Goal: Find specific page/section: Find specific page/section

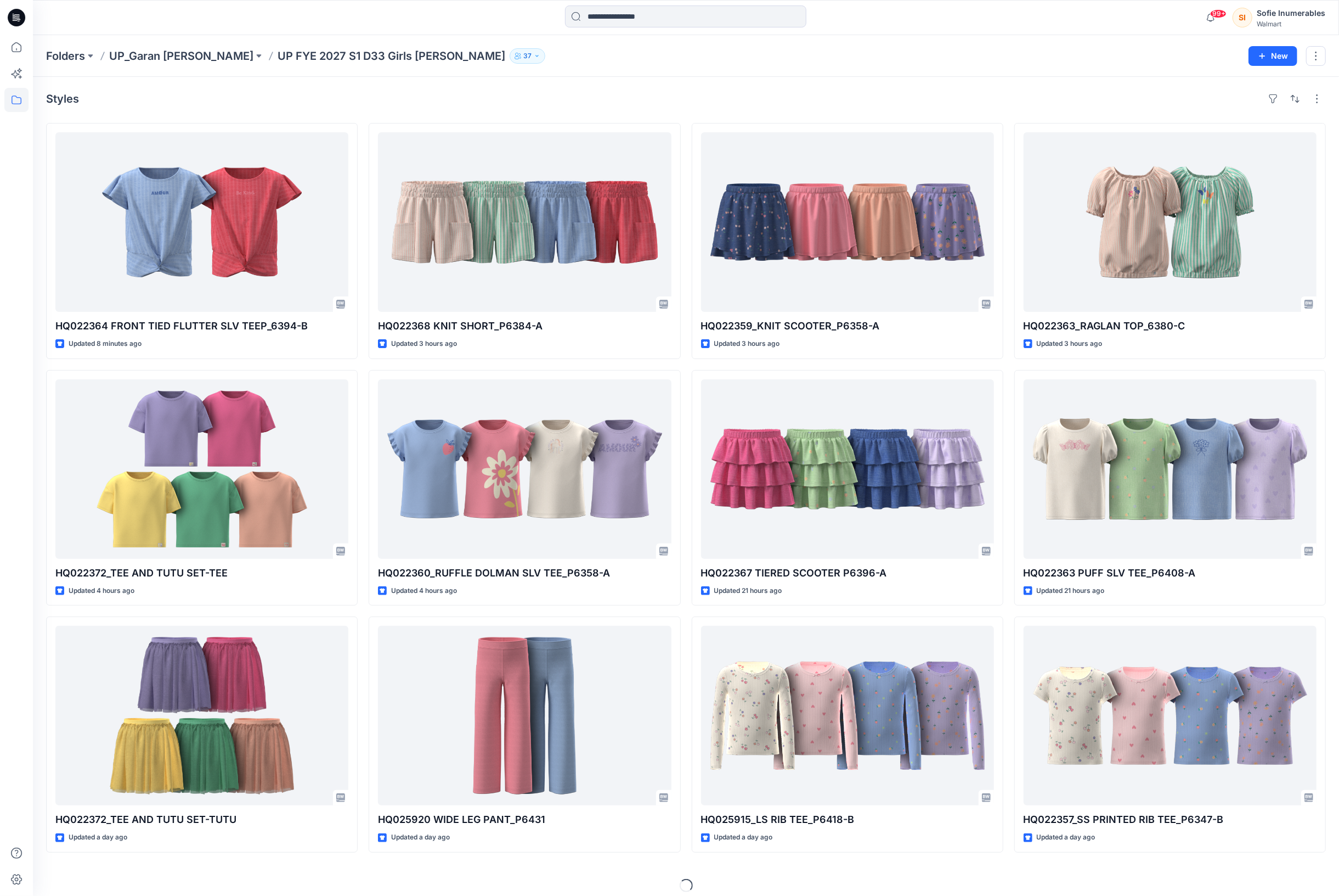
click at [534, 55] on icon "button" at bounding box center [538, 56] width 7 height 7
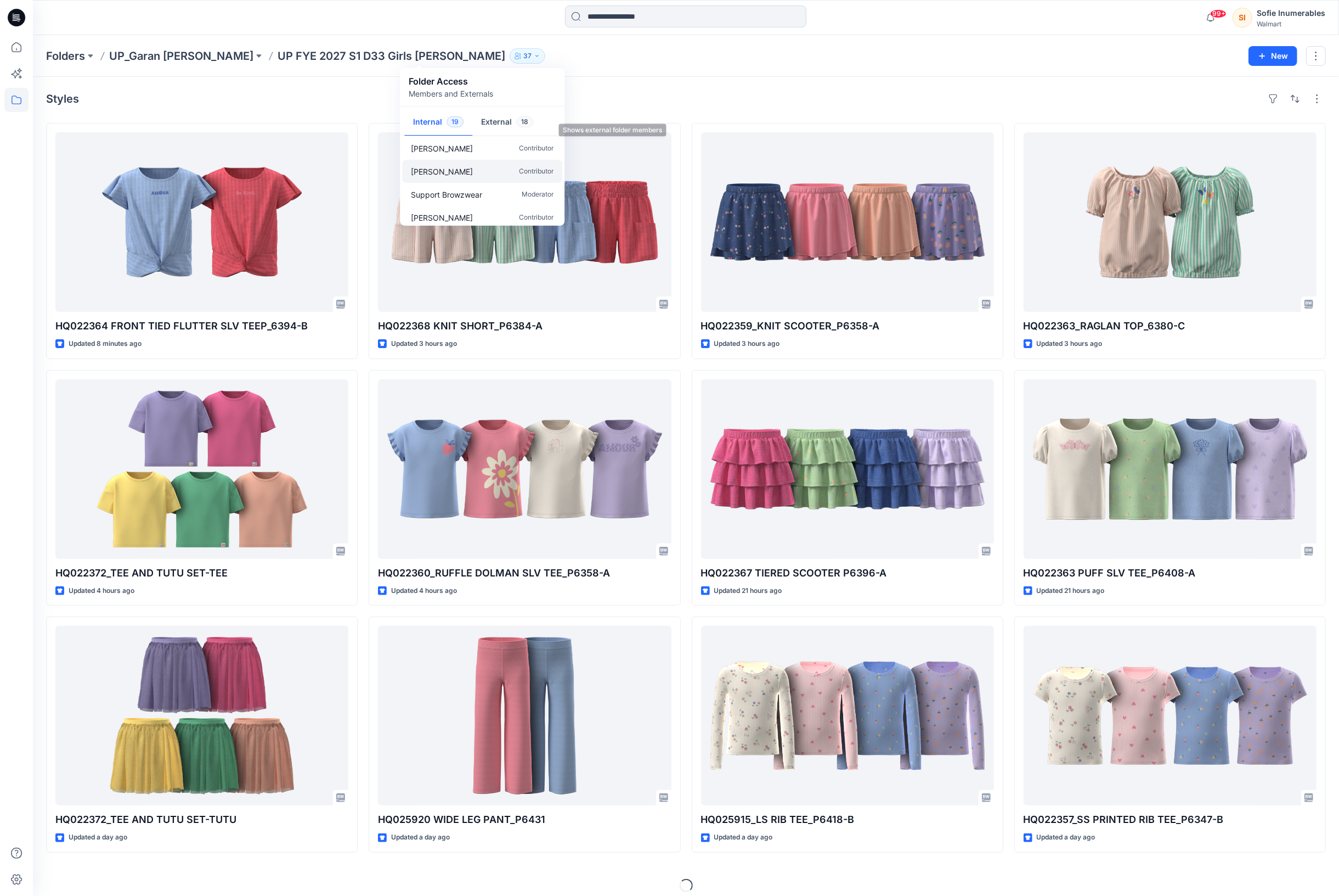
scroll to position [102, 0]
click at [527, 127] on span "18" at bounding box center [525, 121] width 17 height 11
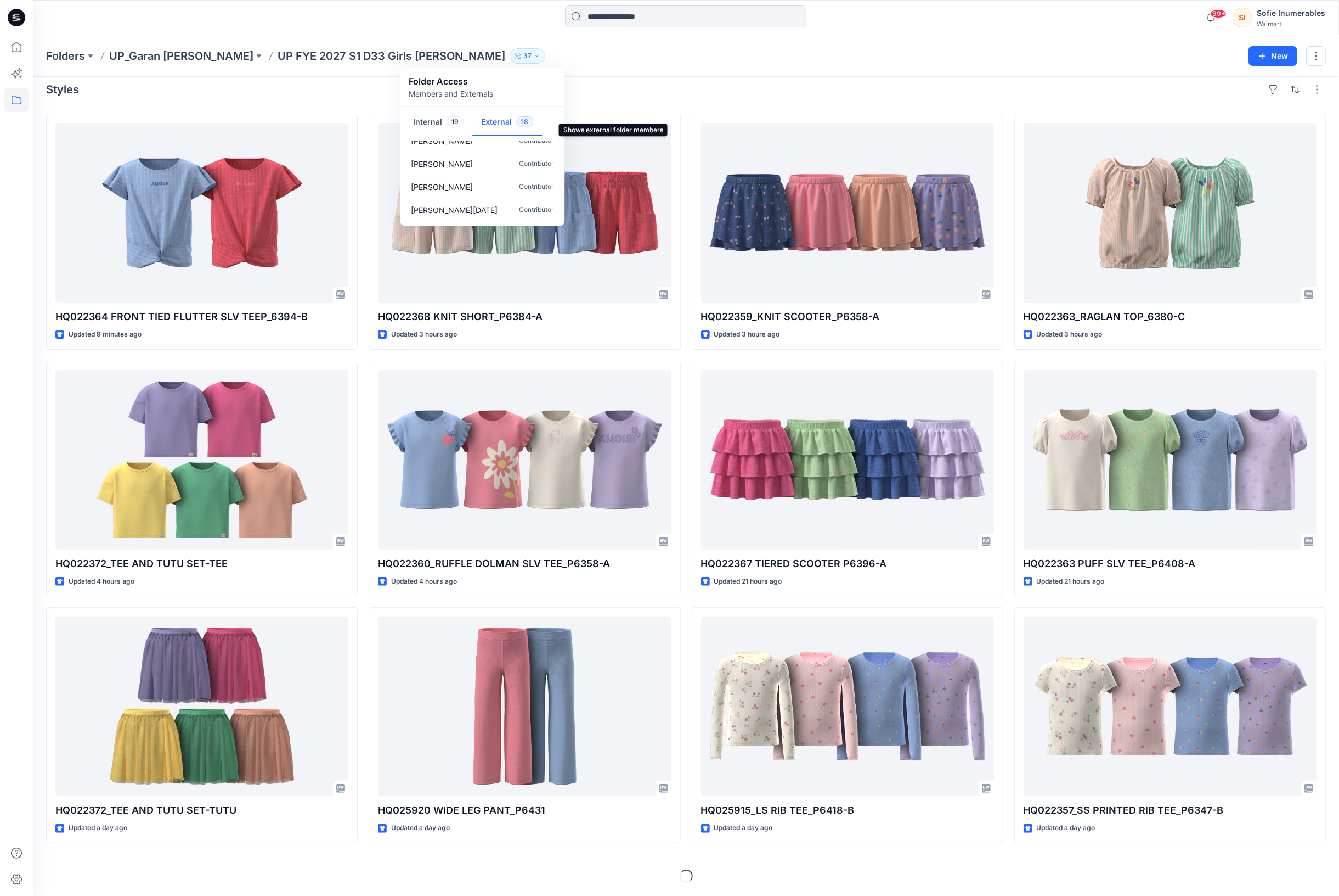
scroll to position [332, 0]
click at [446, 218] on p "[PERSON_NAME]" at bounding box center [442, 212] width 62 height 11
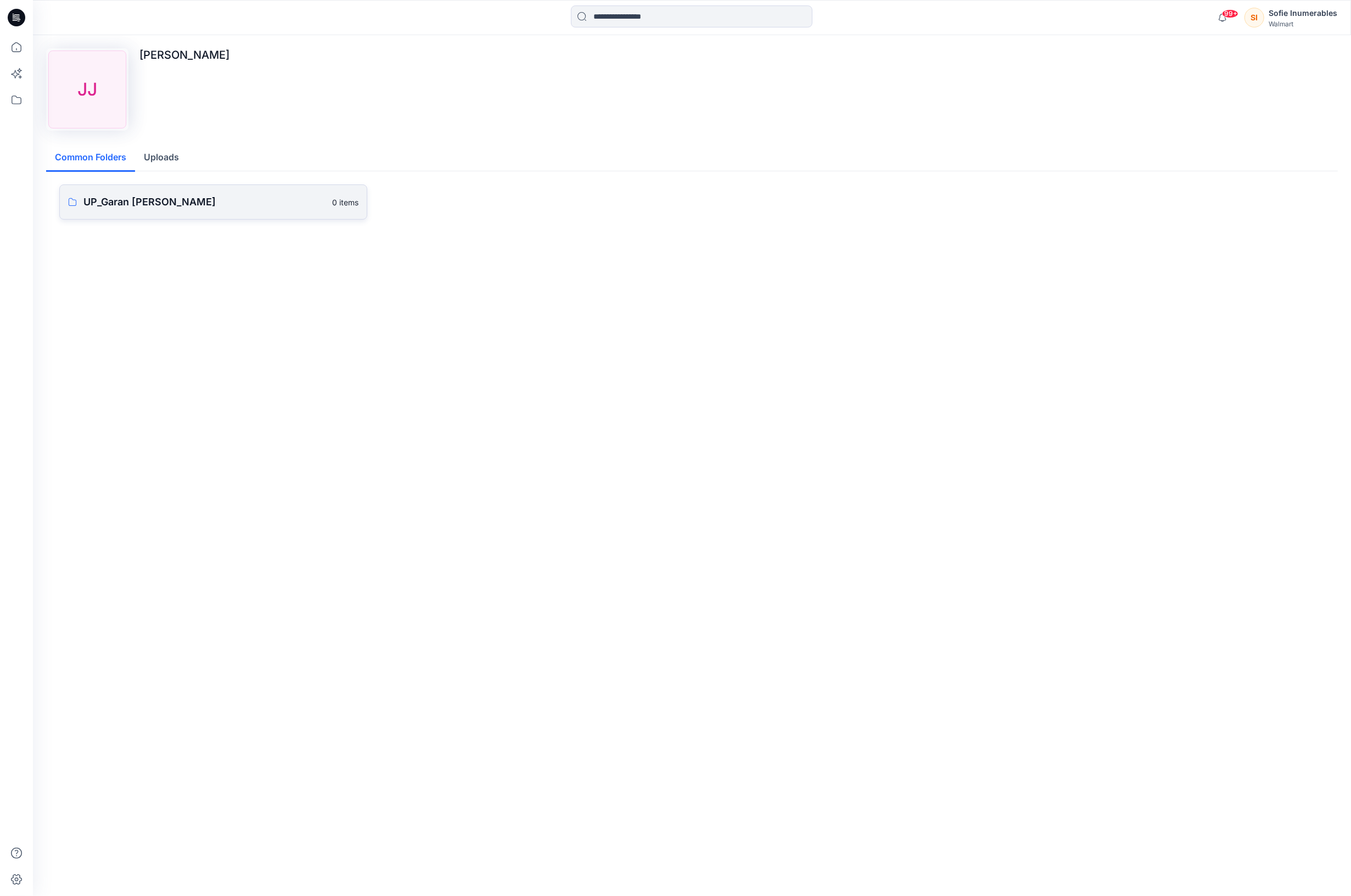
click at [321, 220] on link "UP_Garan [PERSON_NAME] 0 items" at bounding box center [213, 202] width 308 height 35
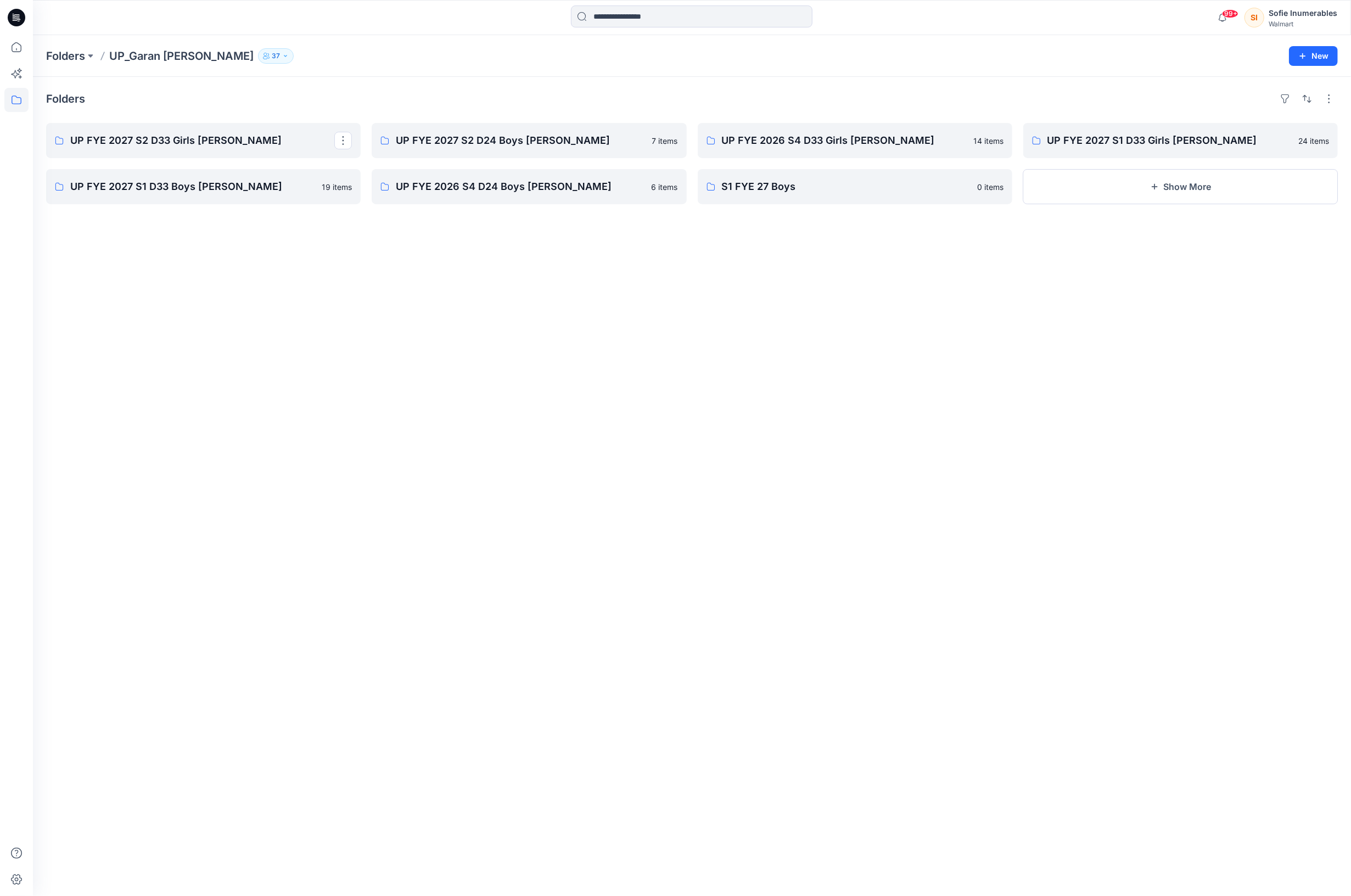
click at [258, 60] on button "37" at bounding box center [275, 56] width 36 height 16
drag, startPoint x: 333, startPoint y: 126, endPoint x: 331, endPoint y: 144, distance: 18.1
click at [333, 126] on span "18" at bounding box center [329, 121] width 17 height 11
click at [307, 306] on div "Folders UP FYE 2027 S2 D33 Girls [PERSON_NAME] UP [PERSON_NAME] 2027 S1 D33 Boy…" at bounding box center [692, 487] width 1318 height 819
